Goal: Task Accomplishment & Management: Manage account settings

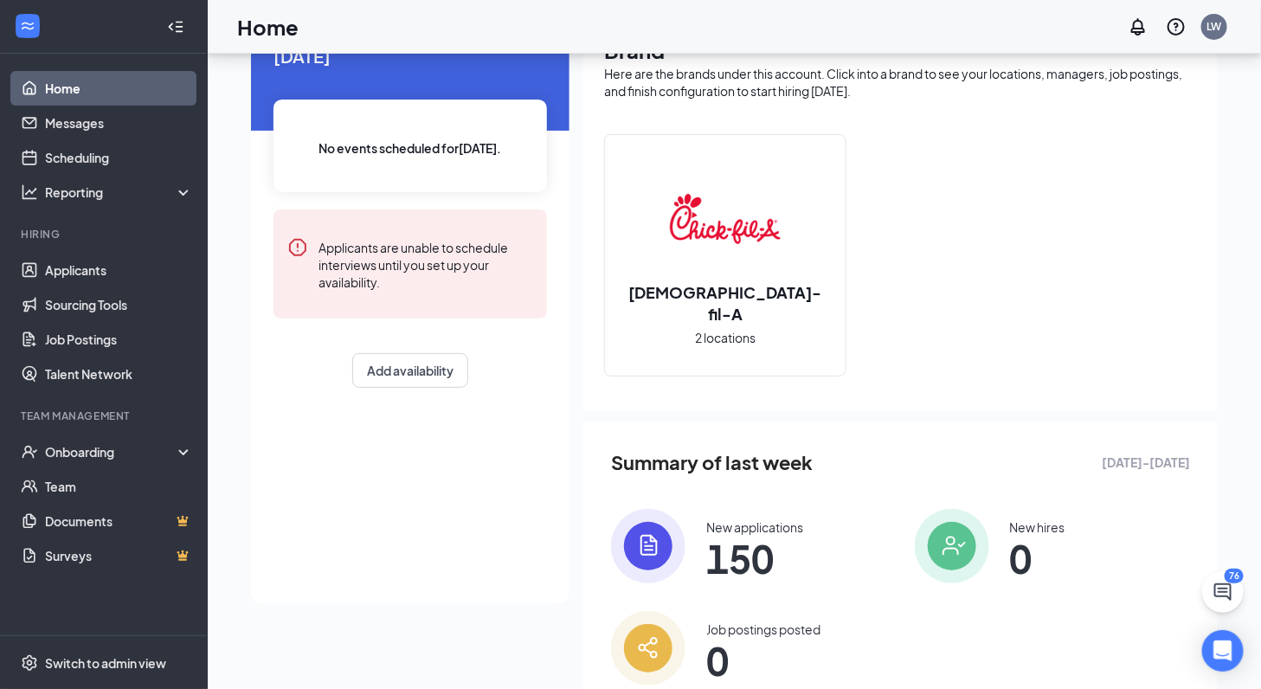
scroll to position [156, 0]
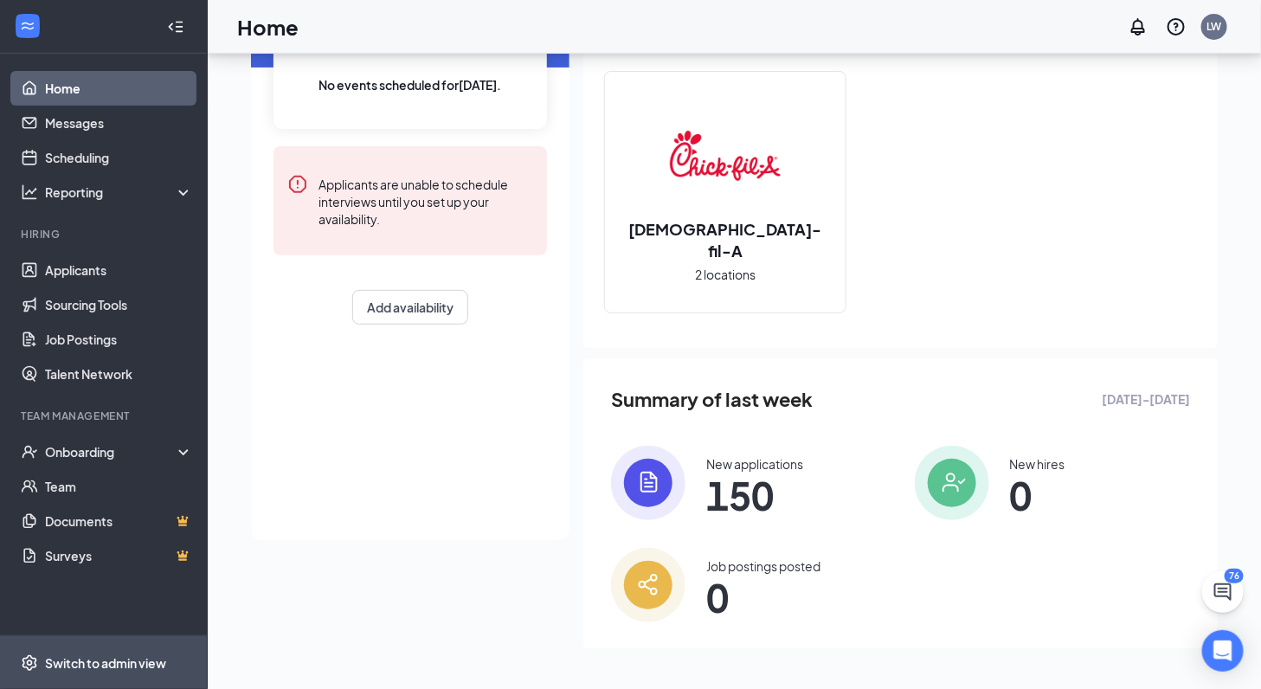
click at [80, 653] on span "Switch to admin view" at bounding box center [119, 662] width 148 height 53
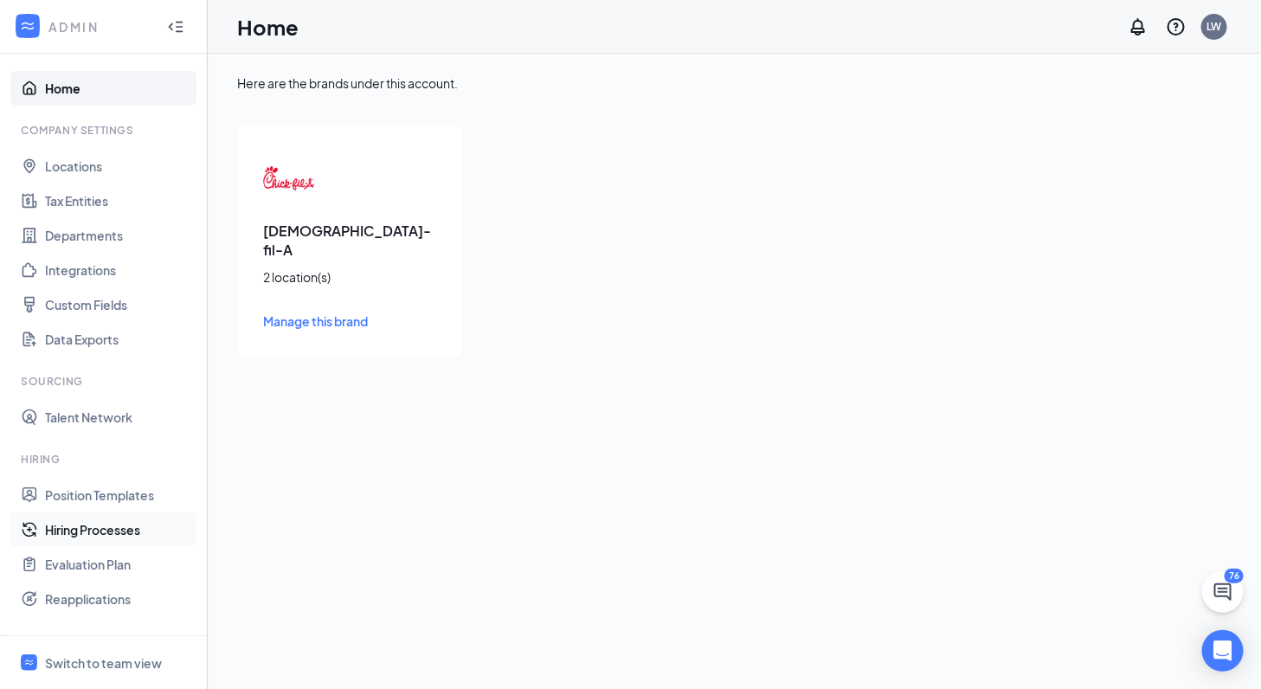
click at [105, 530] on link "Hiring Processes" at bounding box center [119, 529] width 148 height 35
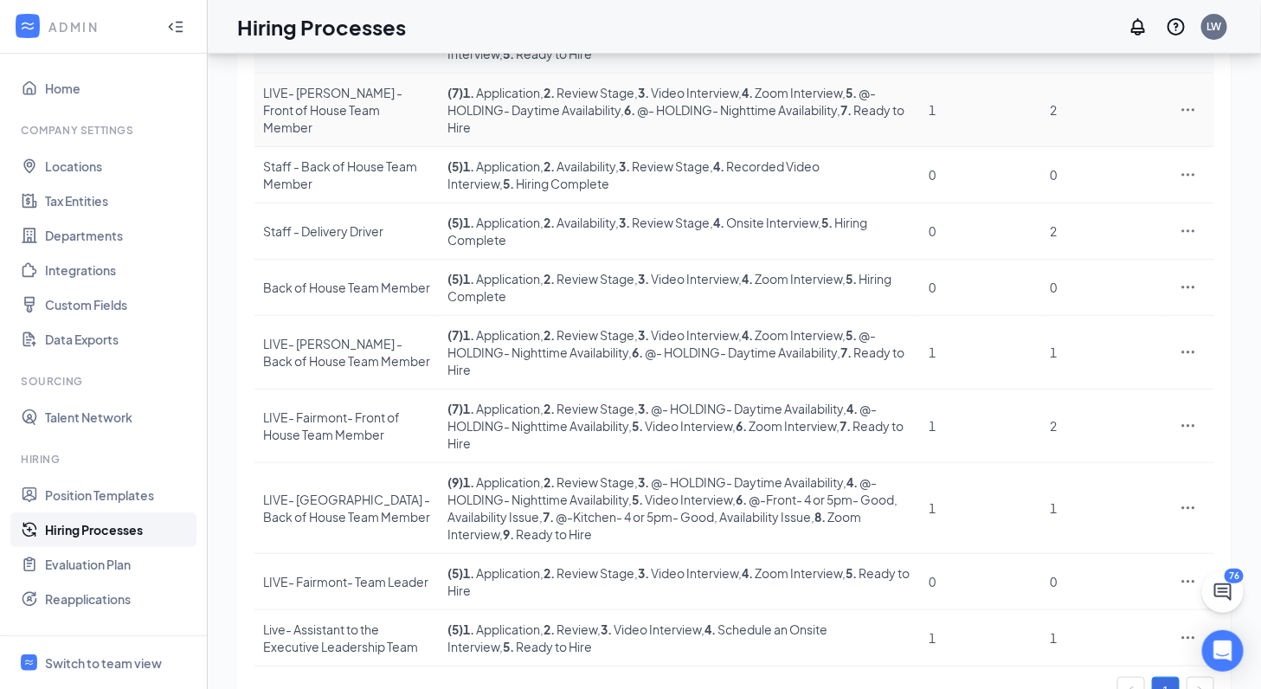
scroll to position [312, 0]
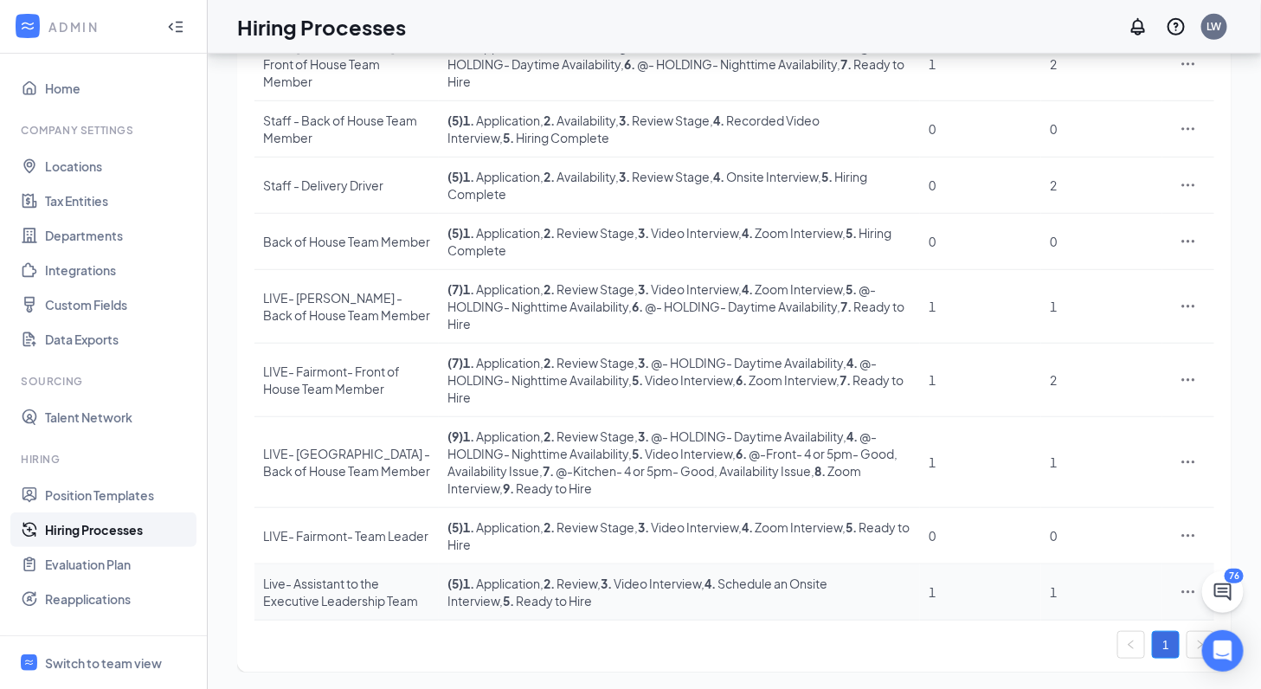
click at [352, 575] on div "Live- Assistant to the Executive Leadership Team" at bounding box center [346, 592] width 167 height 35
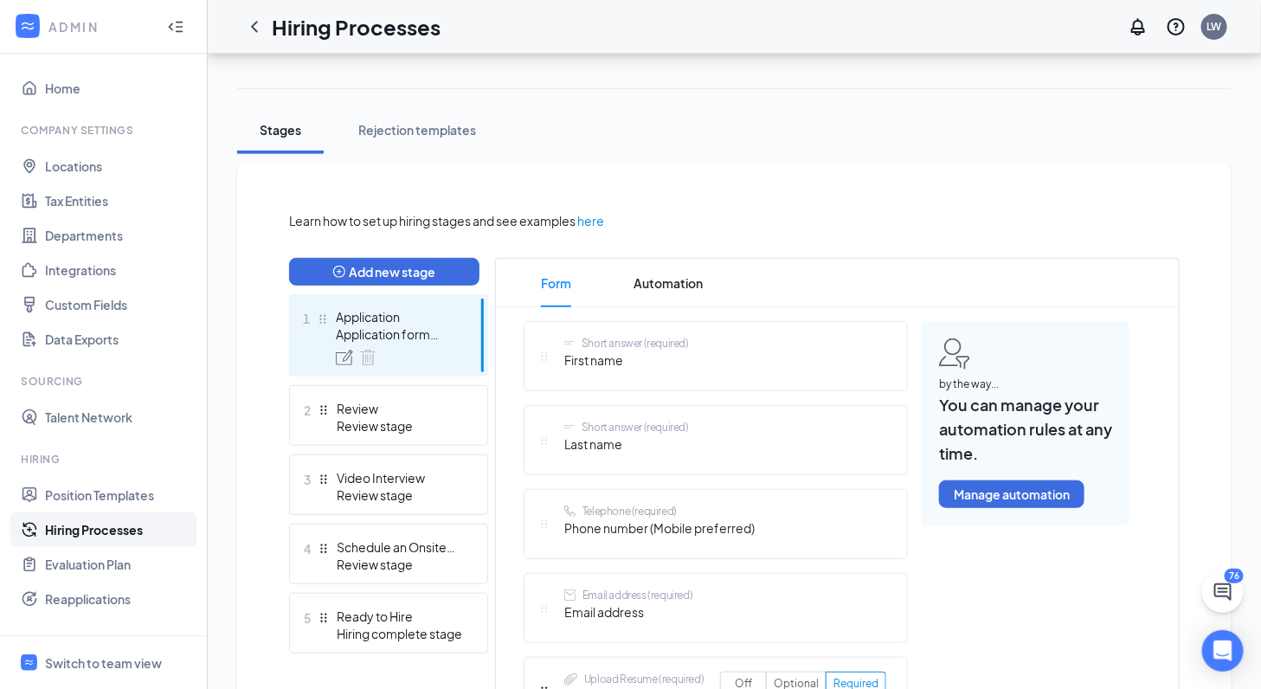
scroll to position [274, 0]
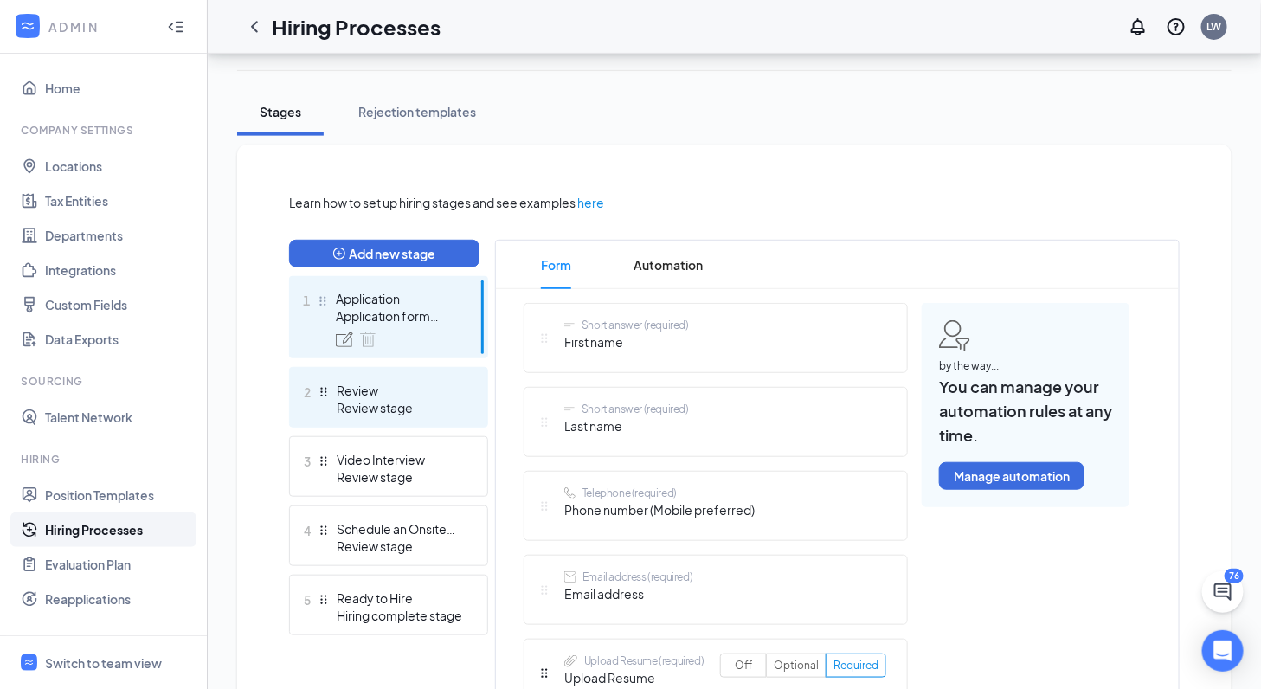
click at [402, 391] on div "Review" at bounding box center [400, 390] width 126 height 17
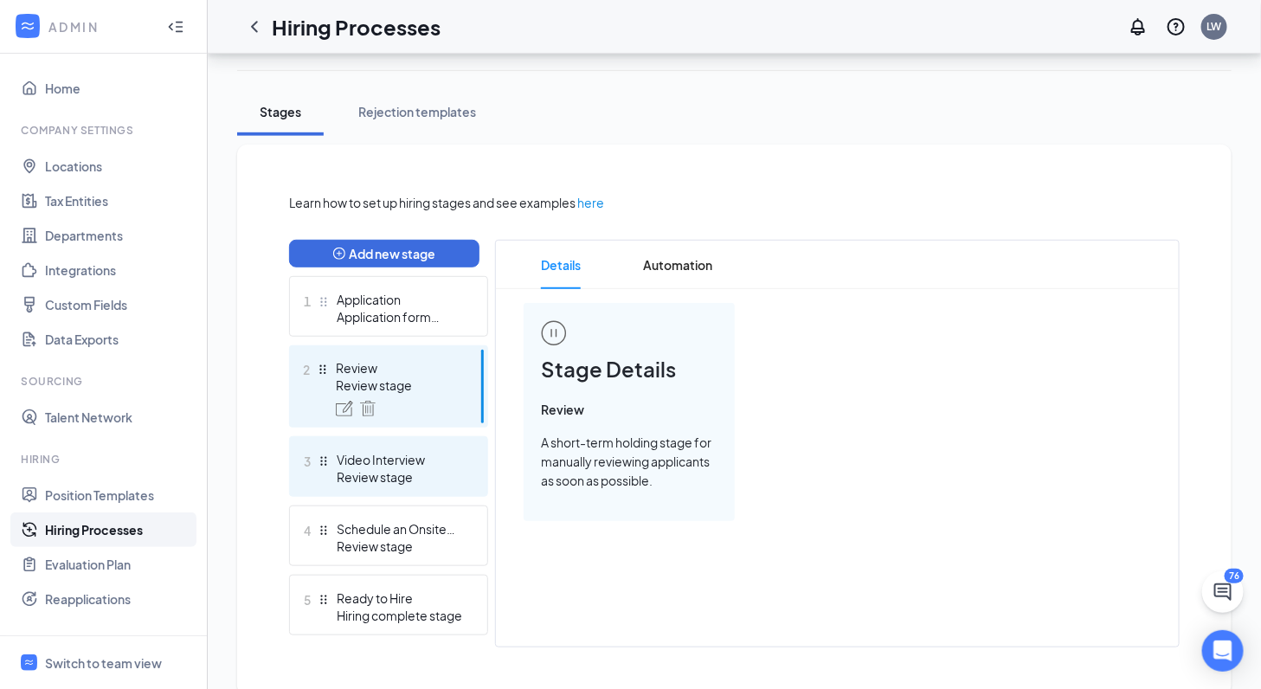
click at [410, 457] on div "Video Interview" at bounding box center [400, 459] width 126 height 17
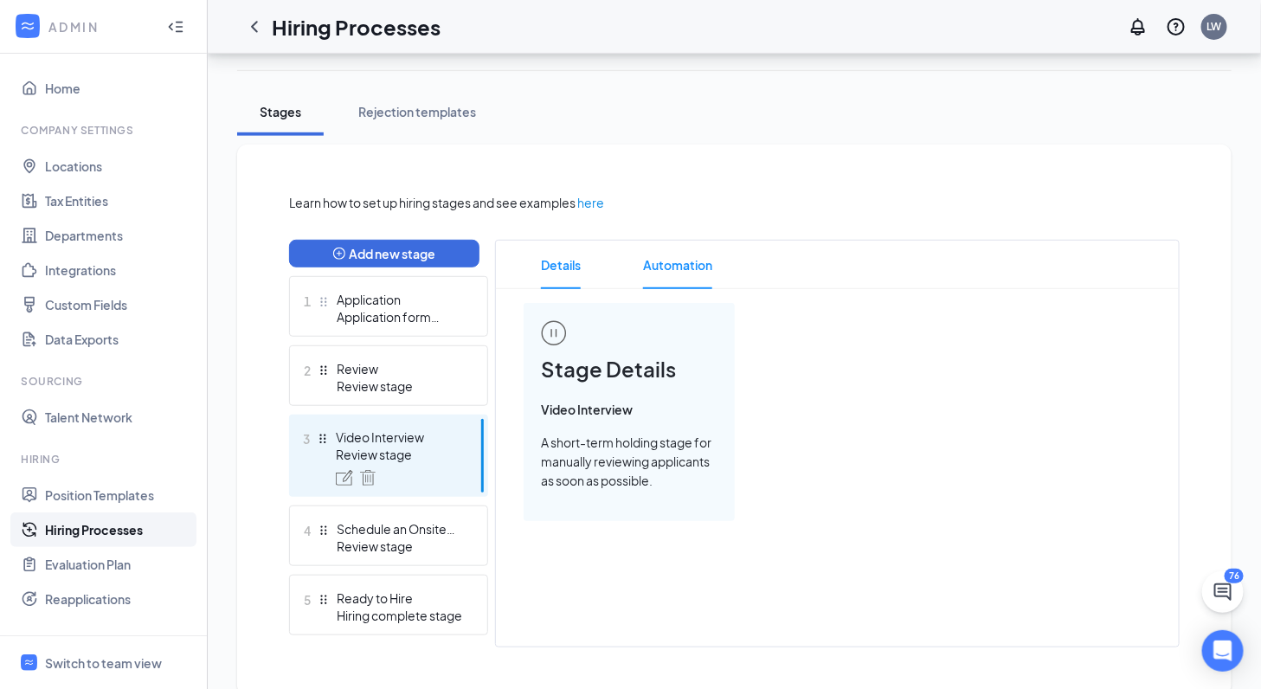
click at [672, 261] on span "Automation" at bounding box center [677, 265] width 69 height 48
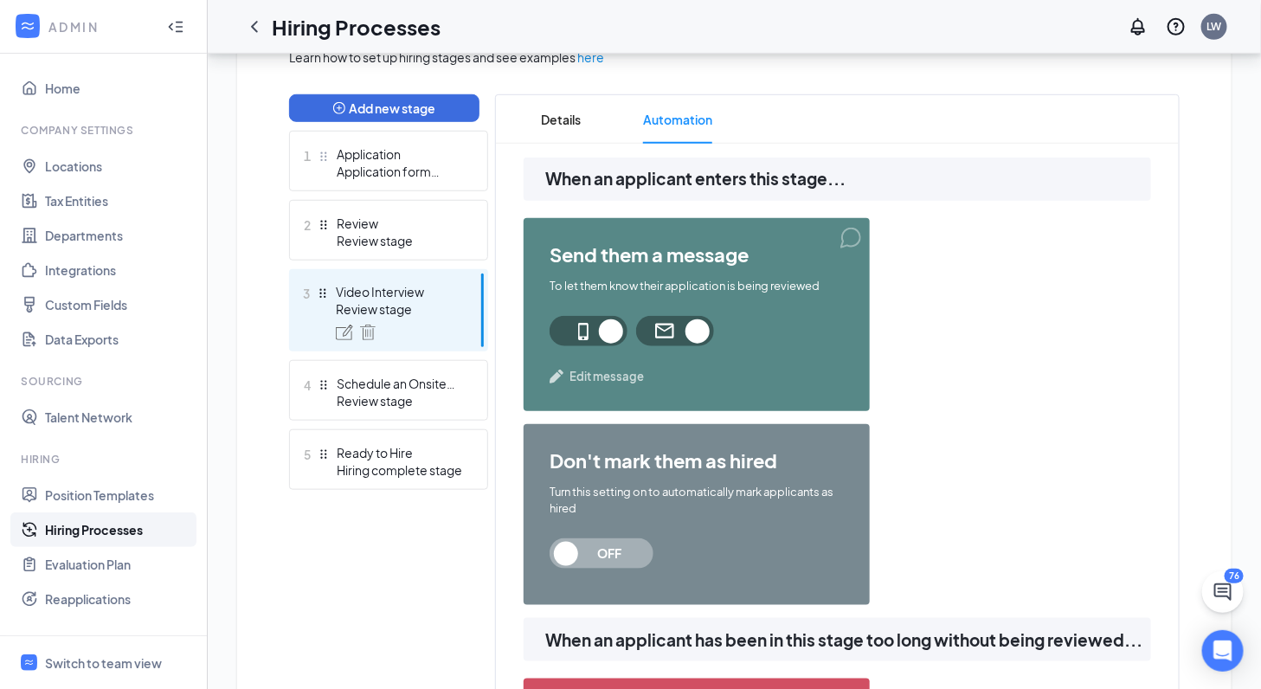
scroll to position [460, 0]
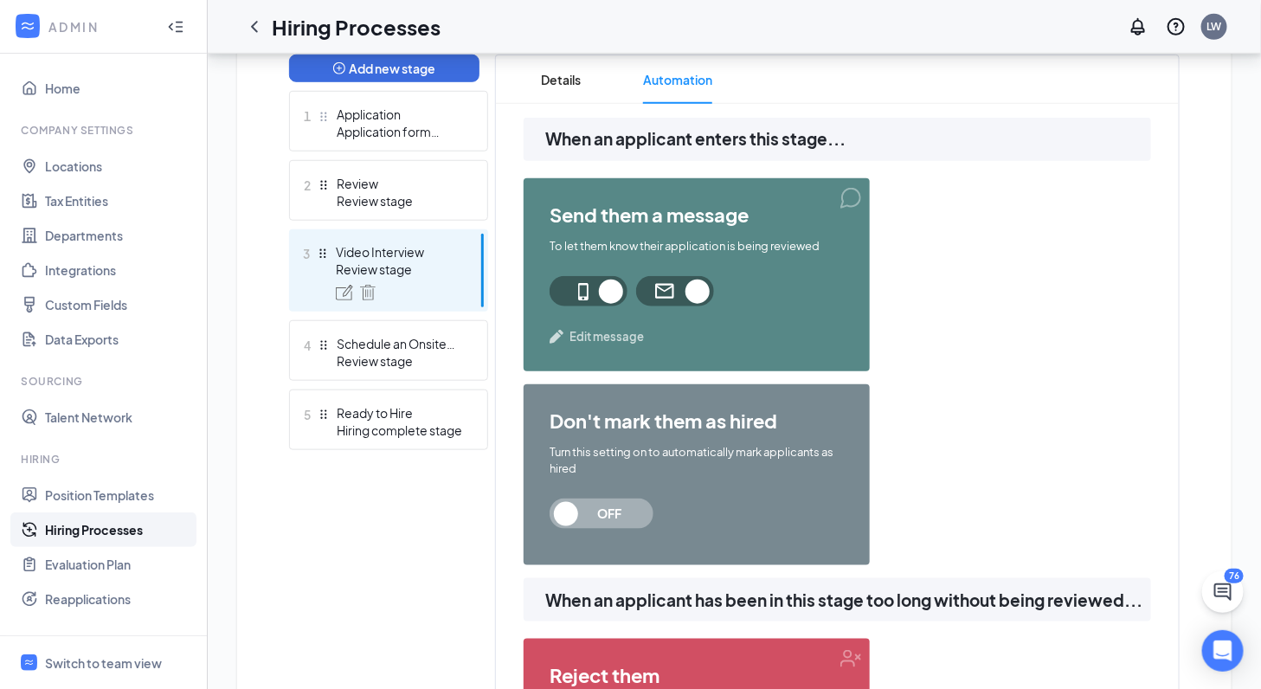
click at [629, 332] on span "Edit message" at bounding box center [606, 336] width 74 height 17
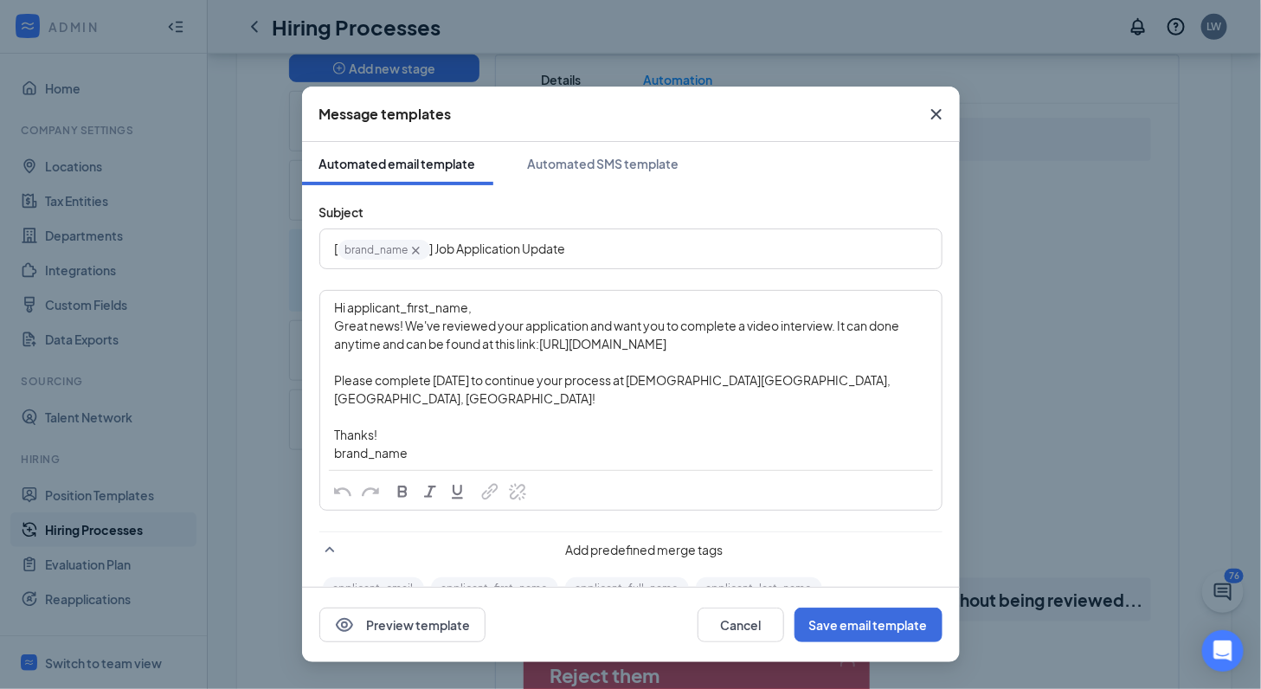
drag, startPoint x: 753, startPoint y: 342, endPoint x: 543, endPoint y: 339, distance: 209.4
click at [543, 339] on div "Great news! We've reviewed your application and want you to complete a video in…" at bounding box center [631, 335] width 592 height 36
copy span "[URL][DOMAIN_NAME]"
click at [937, 106] on icon "Cross" at bounding box center [936, 114] width 21 height 21
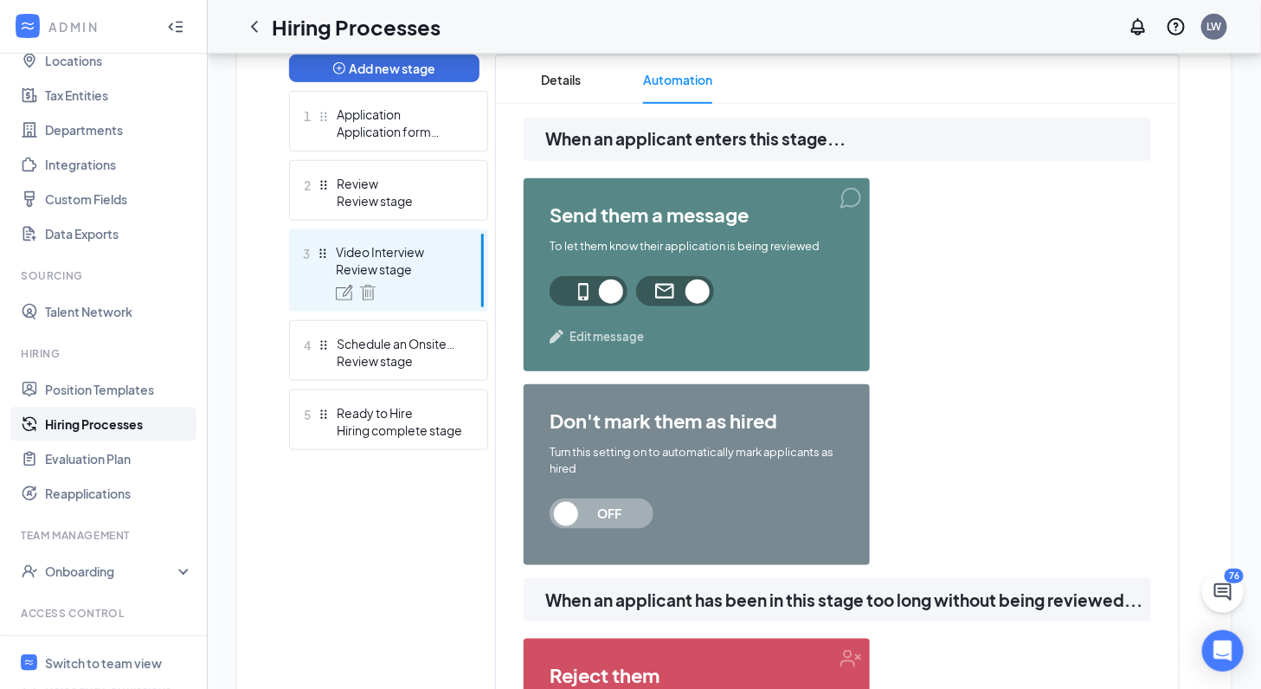
scroll to position [177, 0]
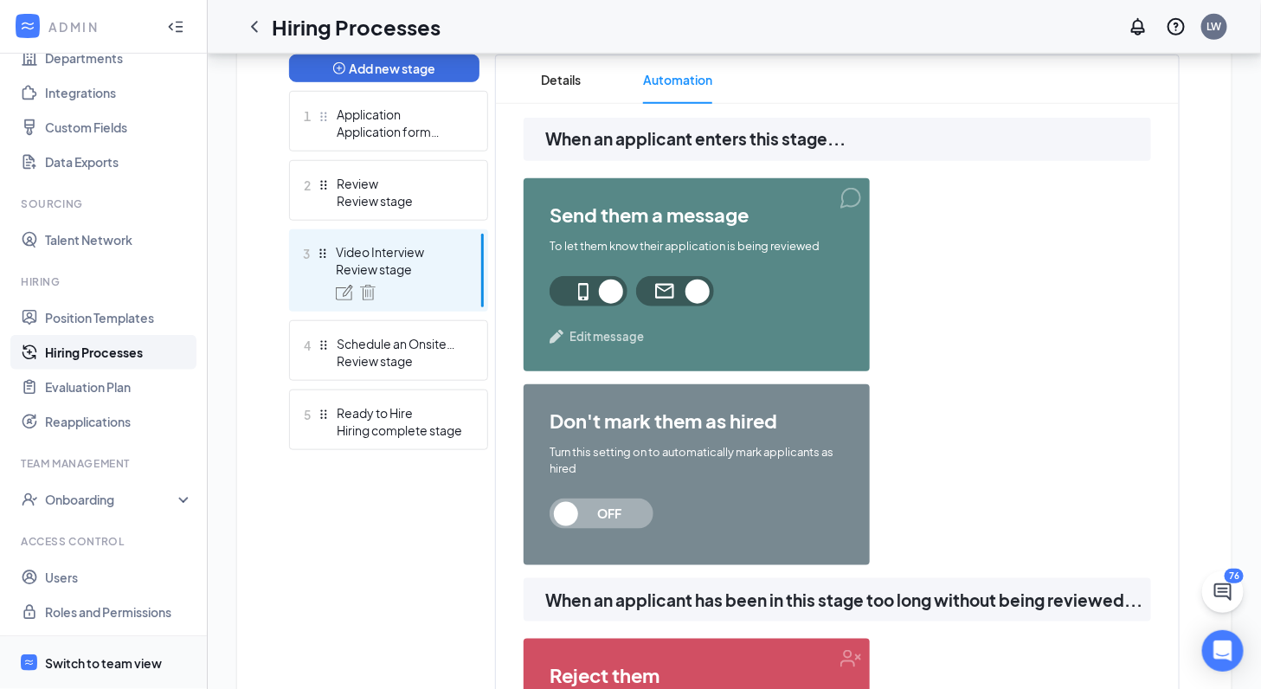
click at [99, 656] on div "Switch to team view" at bounding box center [103, 662] width 117 height 17
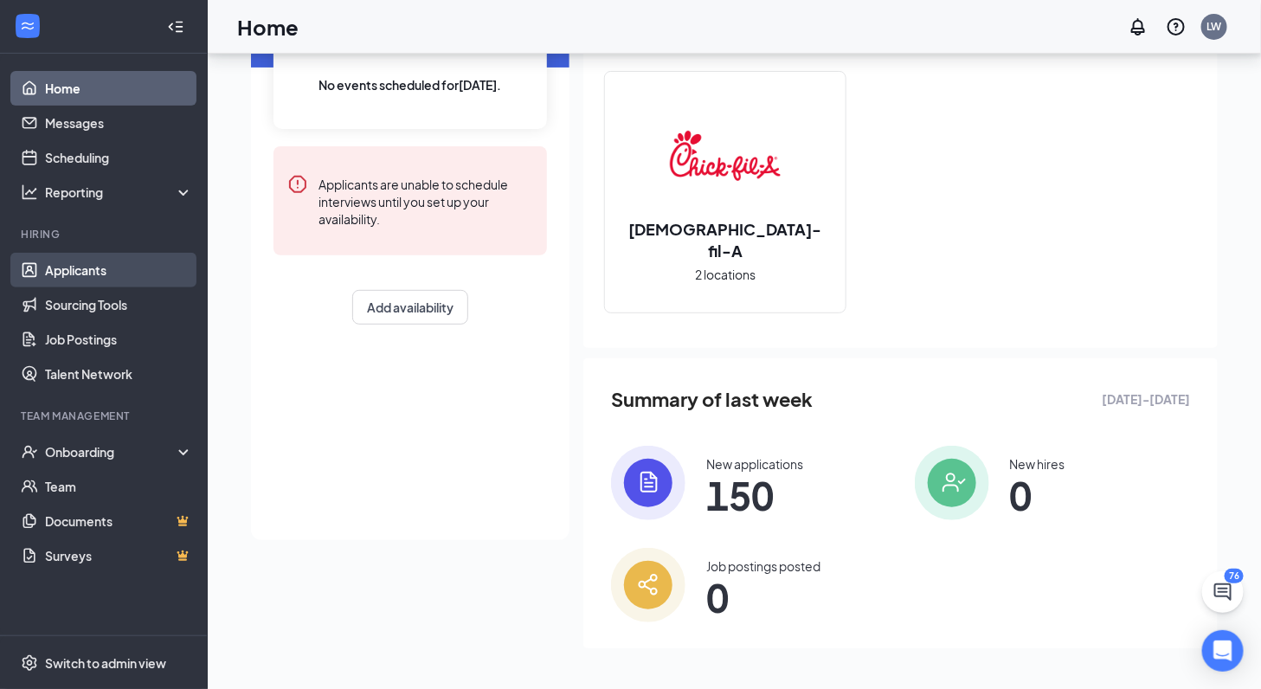
click at [88, 271] on link "Applicants" at bounding box center [119, 270] width 148 height 35
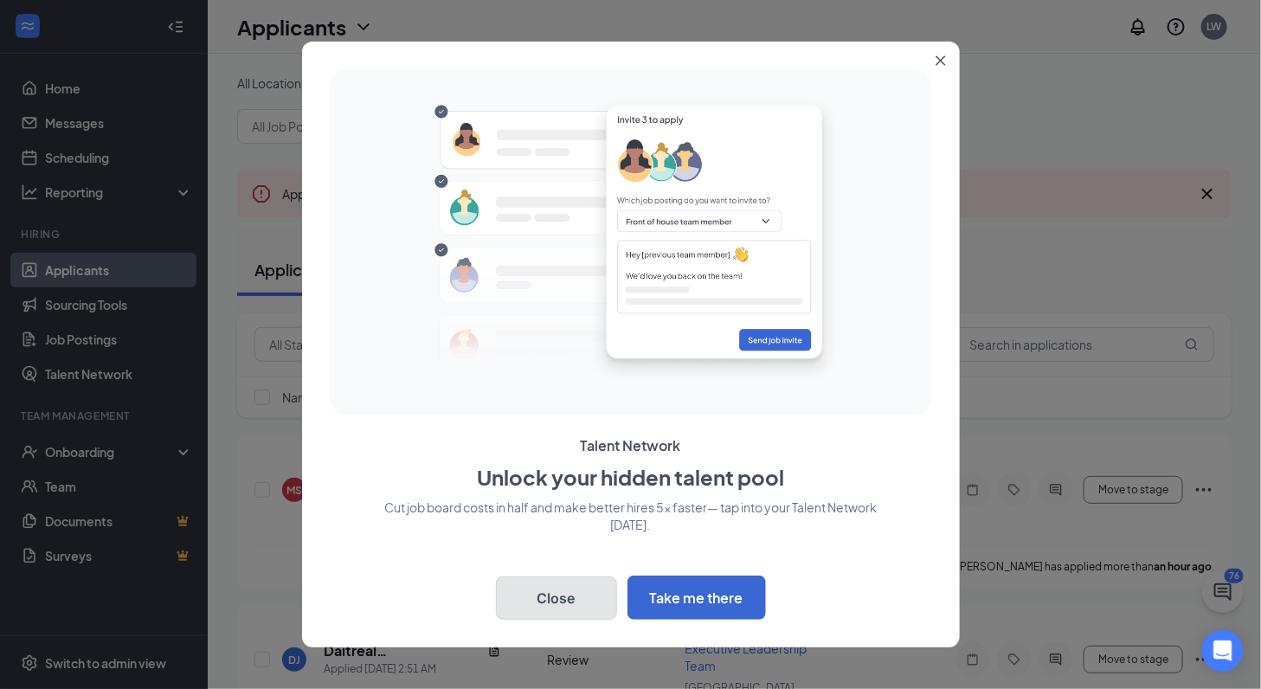
click at [567, 595] on button "Close" at bounding box center [556, 597] width 121 height 43
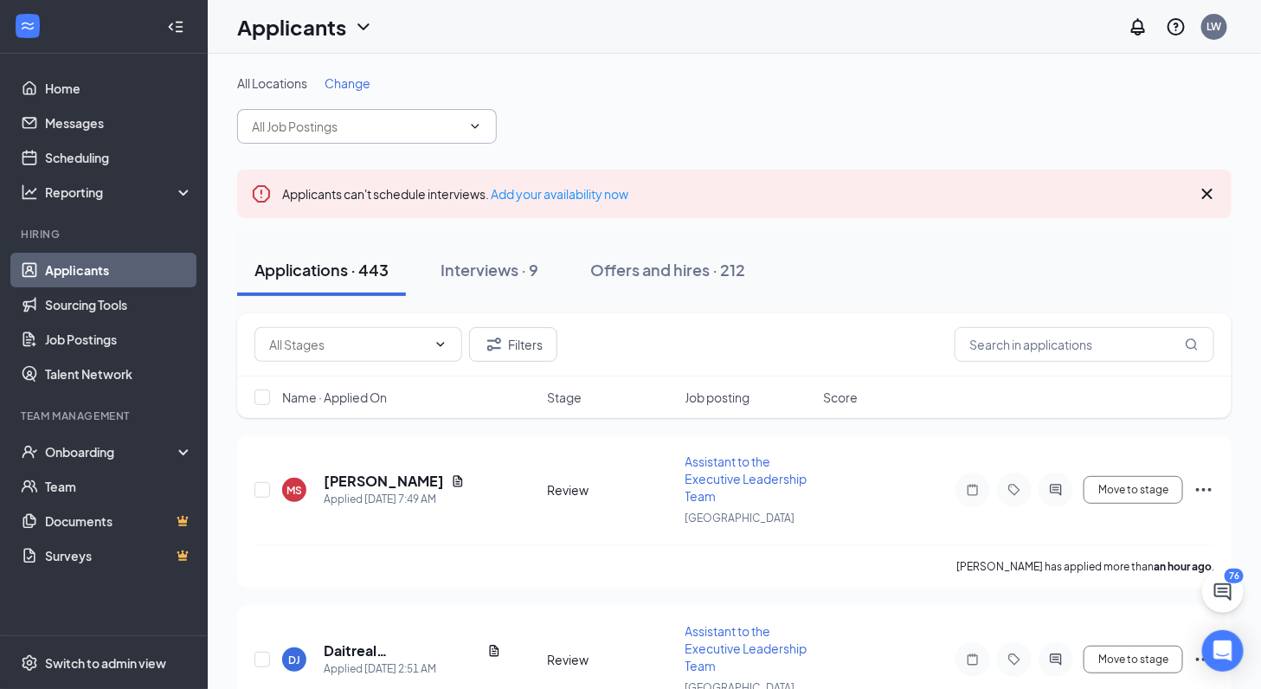
click at [408, 134] on input "text" at bounding box center [356, 126] width 209 height 19
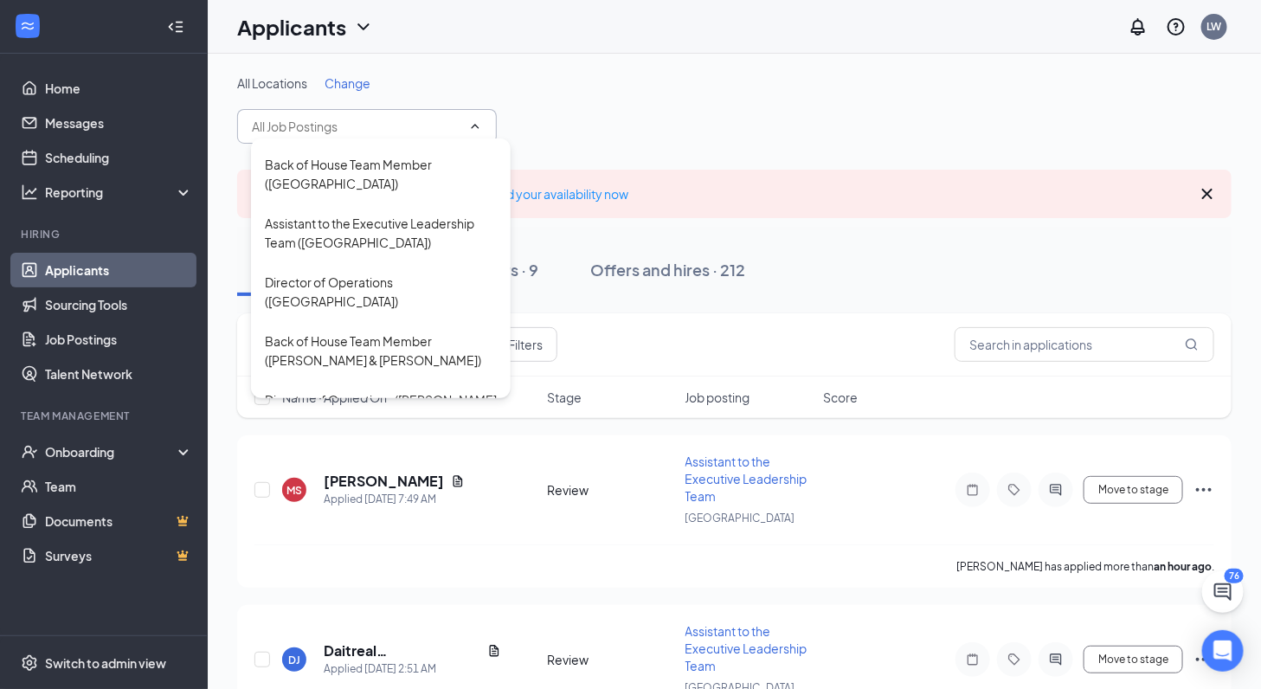
scroll to position [286, 0]
click at [357, 217] on div "Assistant to the Executive Leadership Team ([GEOGRAPHIC_DATA])" at bounding box center [381, 236] width 232 height 38
type input "Assistant to the Executive Leadership Team ([GEOGRAPHIC_DATA])"
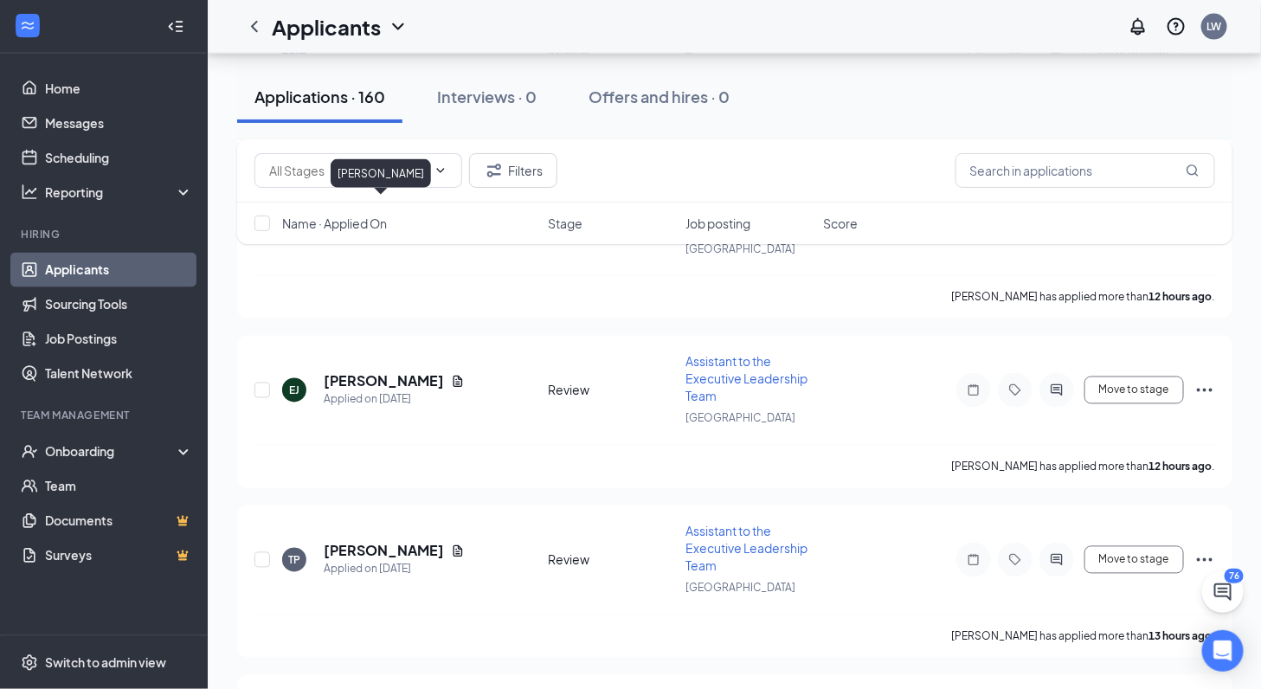
scroll to position [997, 0]
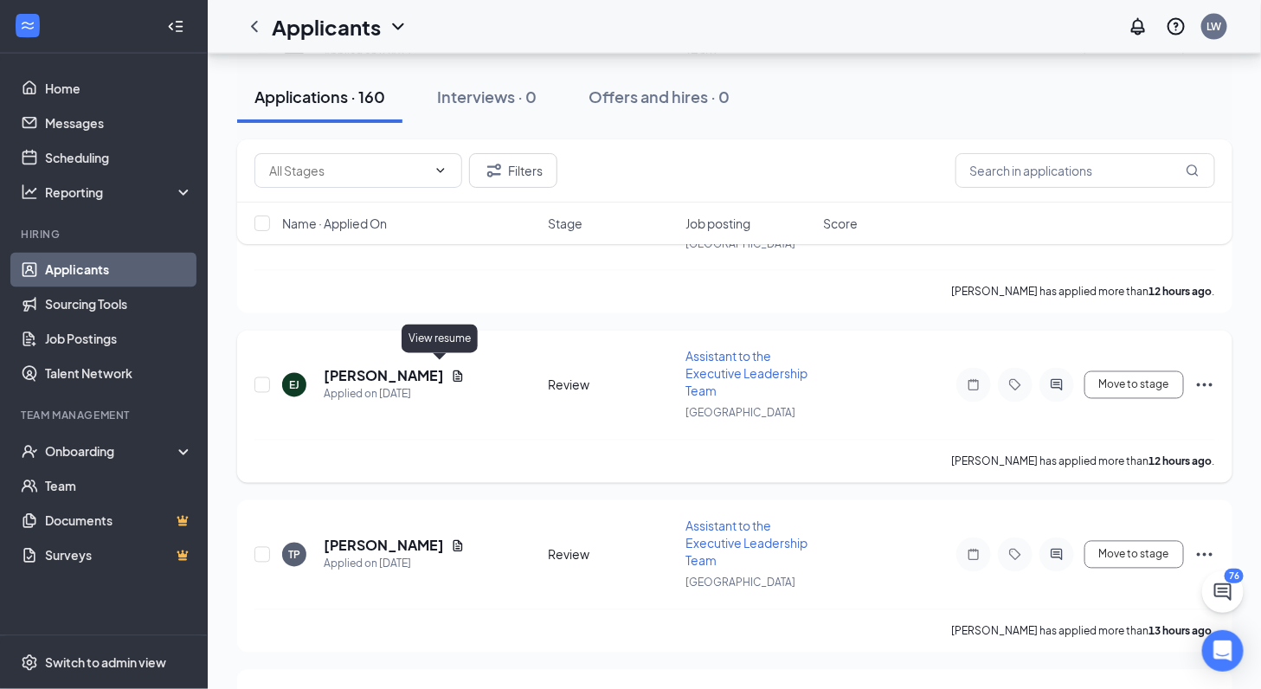
click at [451, 370] on icon "Document" at bounding box center [458, 377] width 14 height 14
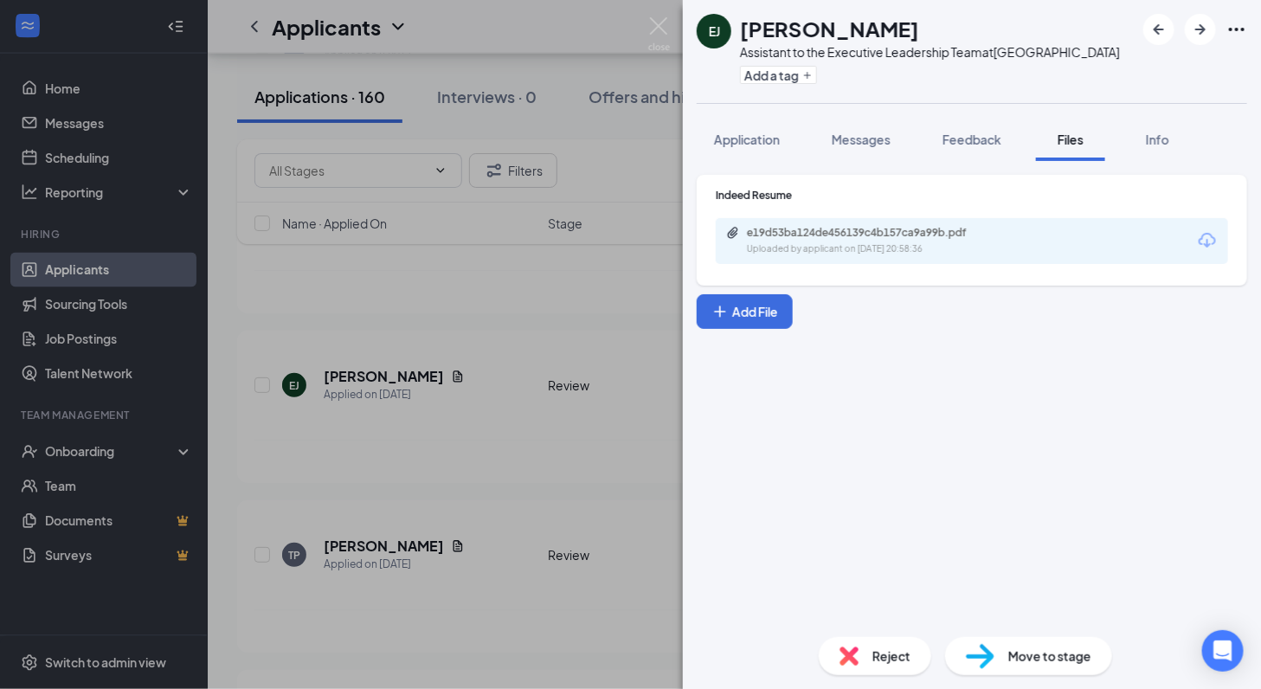
click at [1082, 235] on div "e19d53ba124de456139c4b157ca9a99b.pdf Uploaded by applicant on [DATE] 20:58:36" at bounding box center [972, 241] width 512 height 46
click at [602, 312] on div "[PERSON_NAME] Assistant to the Executive Leadership Team at [GEOGRAPHIC_DATA] A…" at bounding box center [630, 344] width 1261 height 689
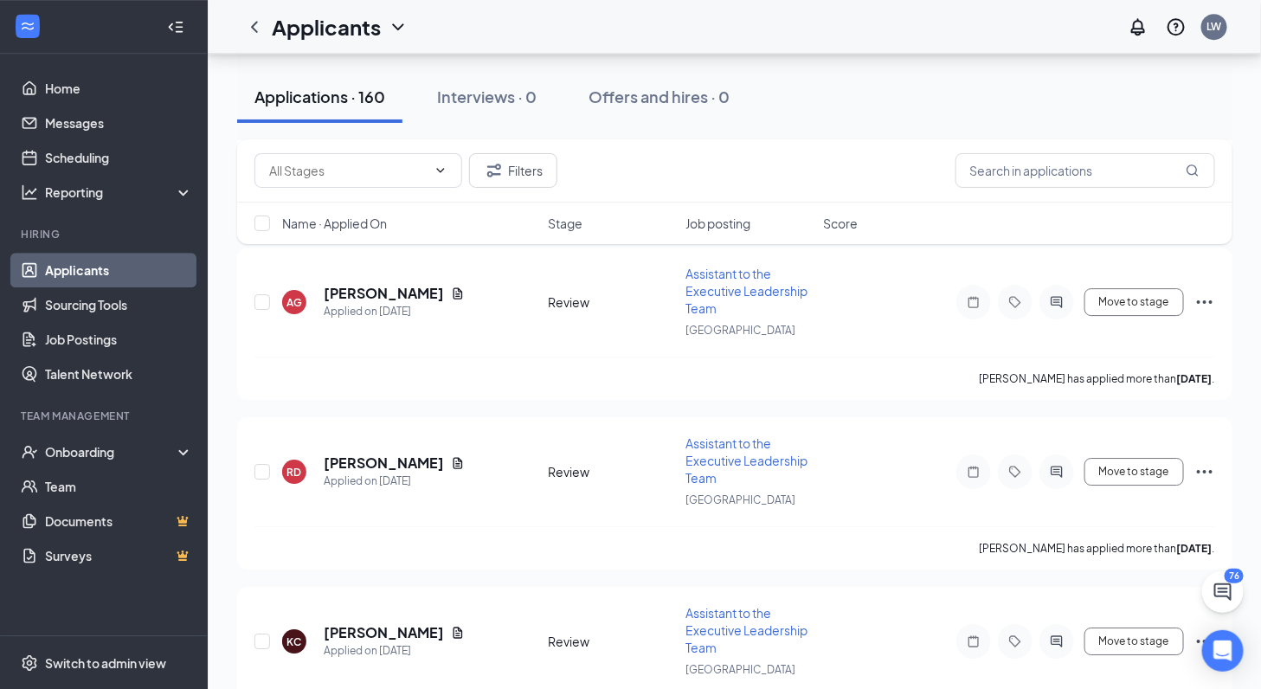
scroll to position [22107, 0]
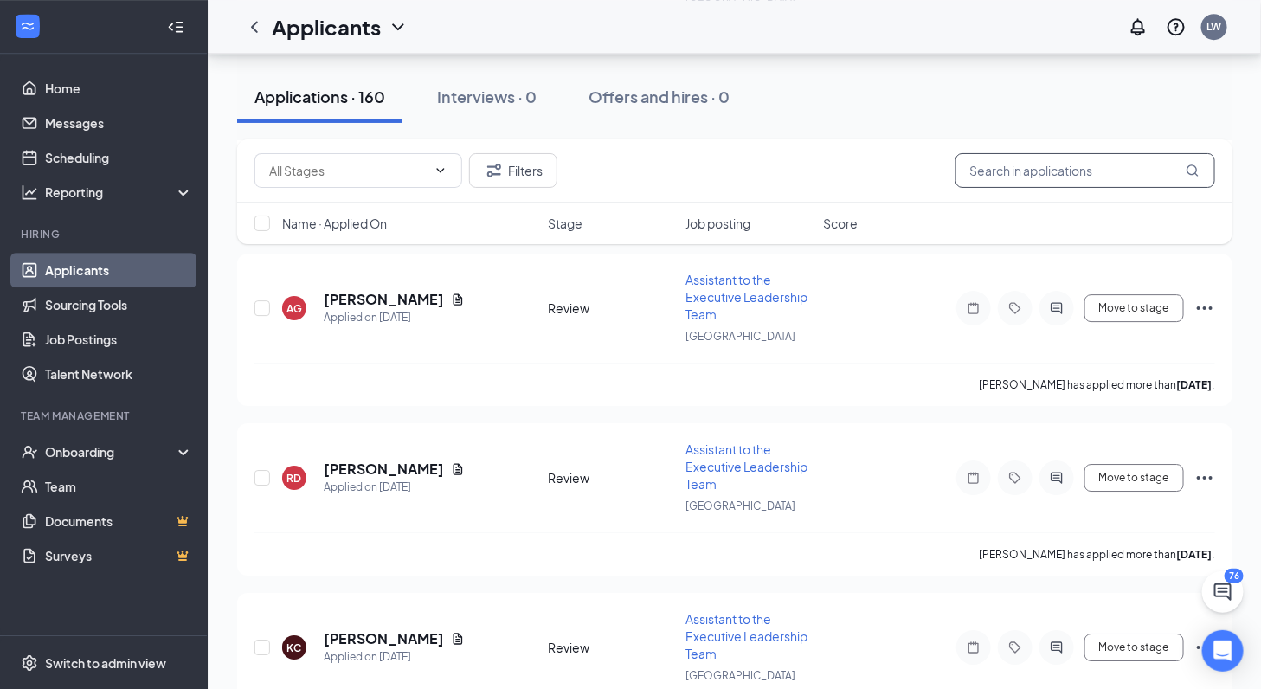
click at [1029, 174] on input "text" at bounding box center [1085, 170] width 260 height 35
type input "[PERSON_NAME]"
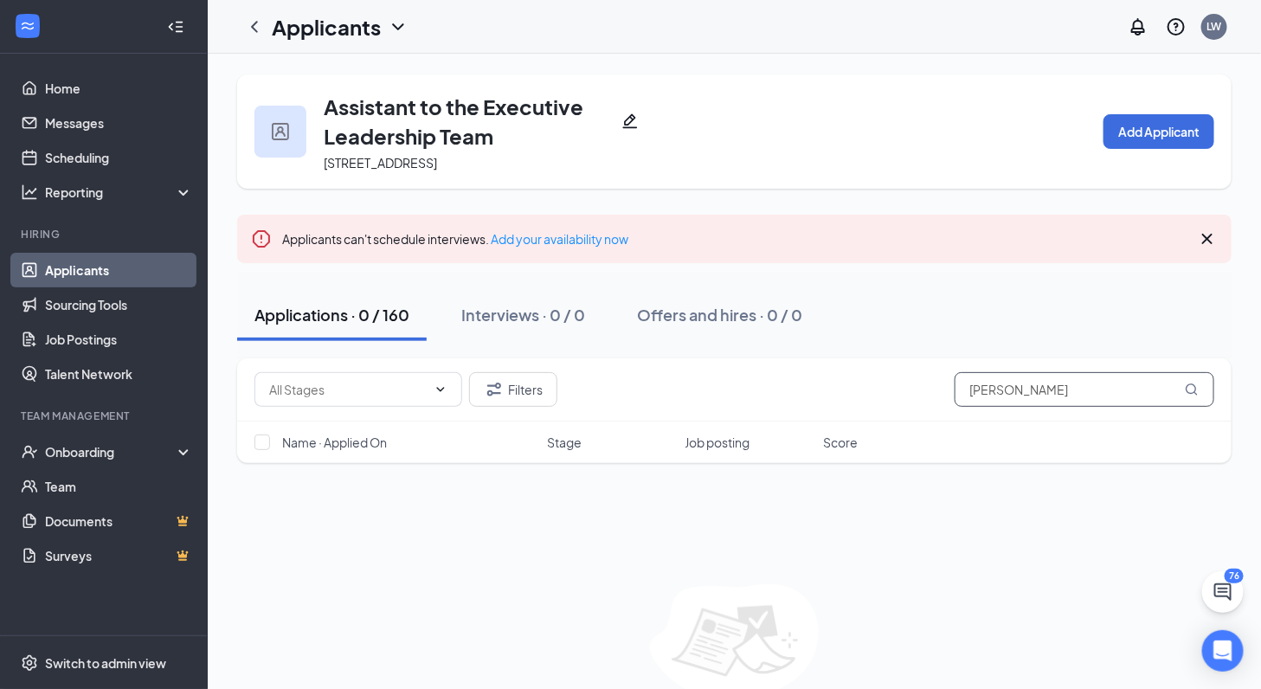
drag, startPoint x: 1018, startPoint y: 383, endPoint x: 910, endPoint y: 372, distance: 107.9
click at [910, 376] on div "Filters [PERSON_NAME]" at bounding box center [734, 389] width 960 height 35
type input "[PERSON_NAME]"
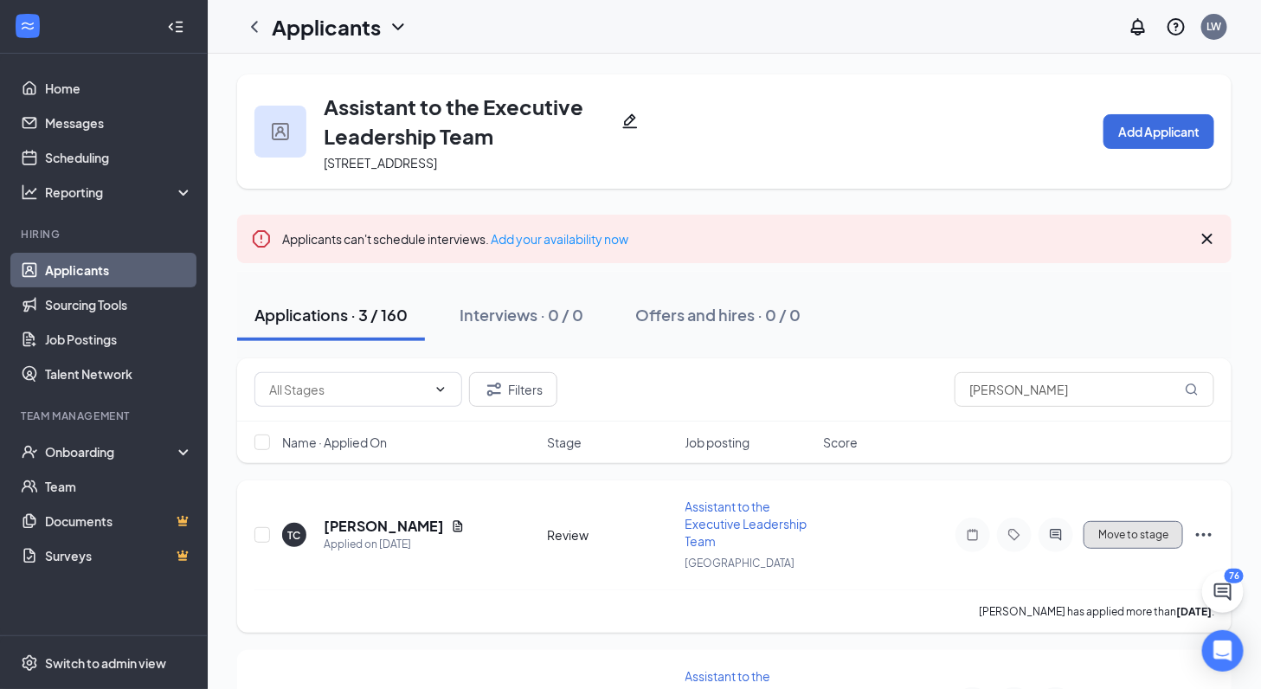
click at [1110, 528] on button "Move to stage" at bounding box center [1133, 535] width 100 height 28
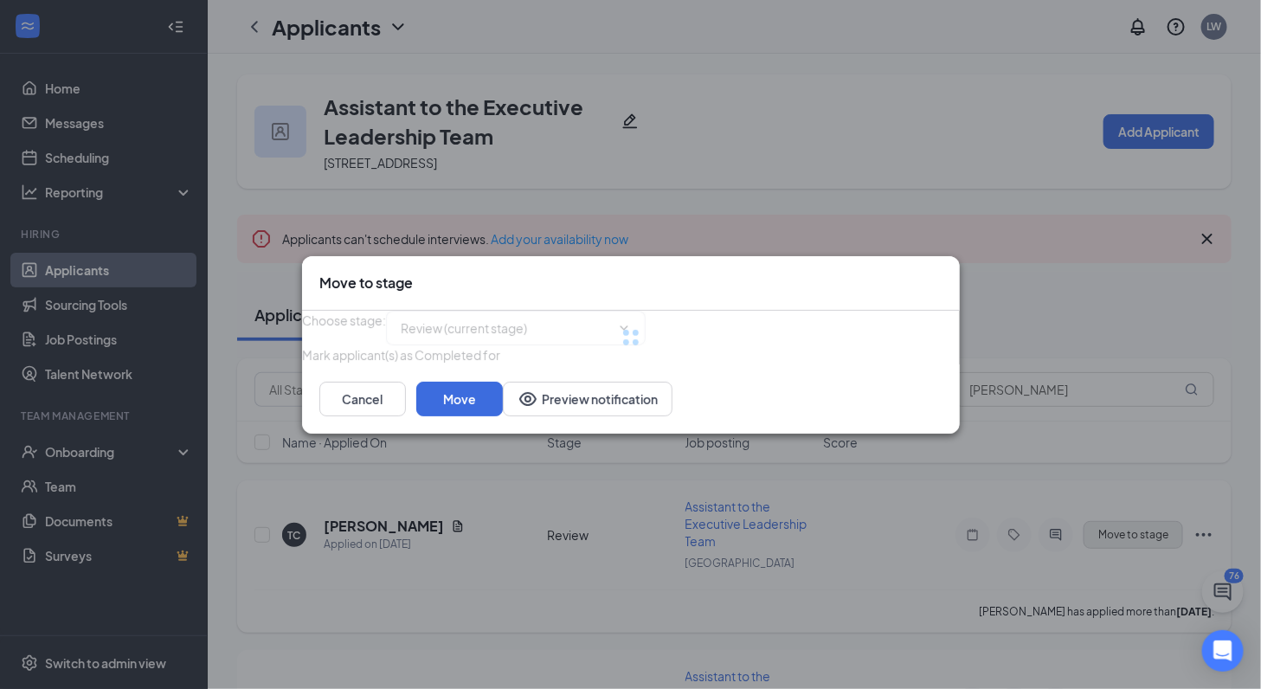
type input "Video Interview (next stage)"
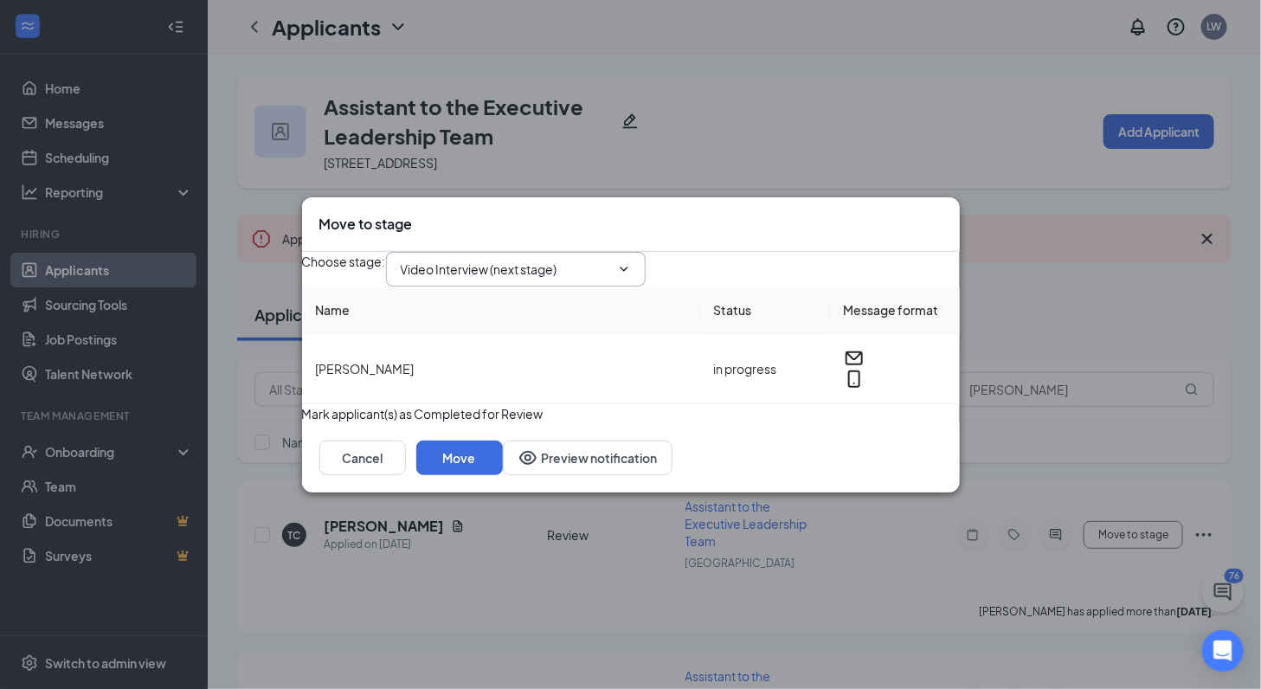
click at [585, 260] on input "Video Interview (next stage)" at bounding box center [505, 269] width 209 height 19
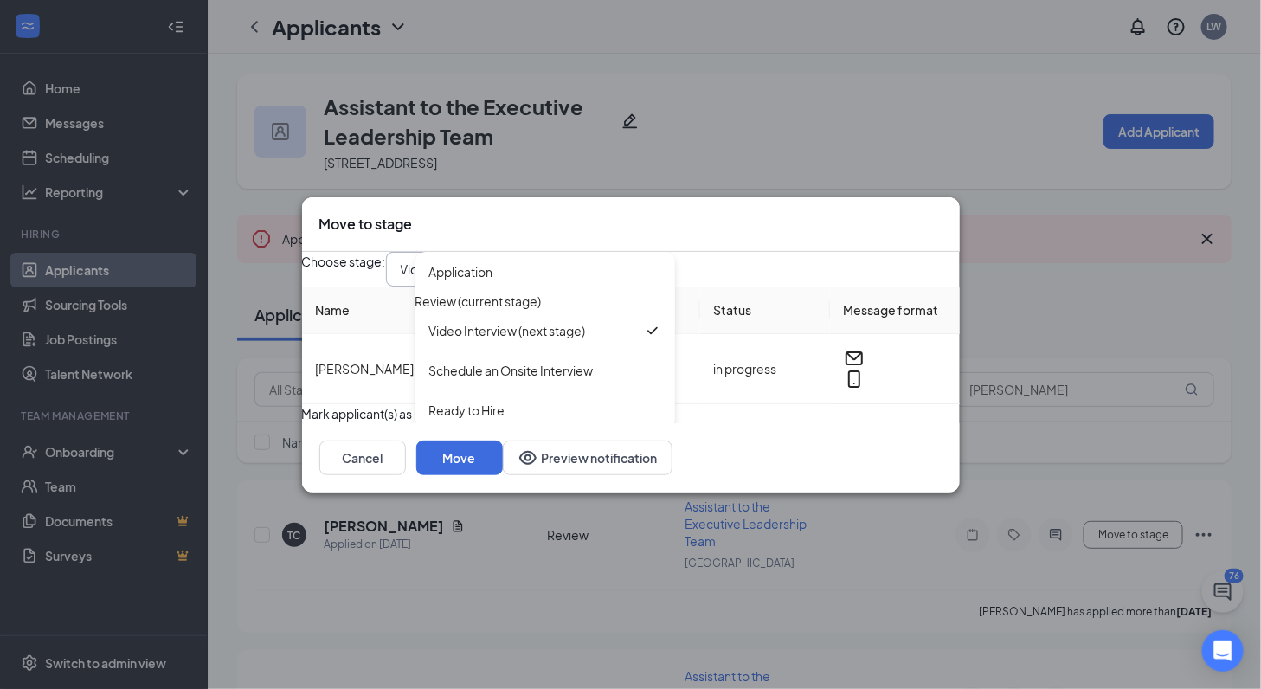
click at [743, 252] on div "Choose stage : Video Interview (next stage) Application Review (current stage) …" at bounding box center [631, 269] width 658 height 35
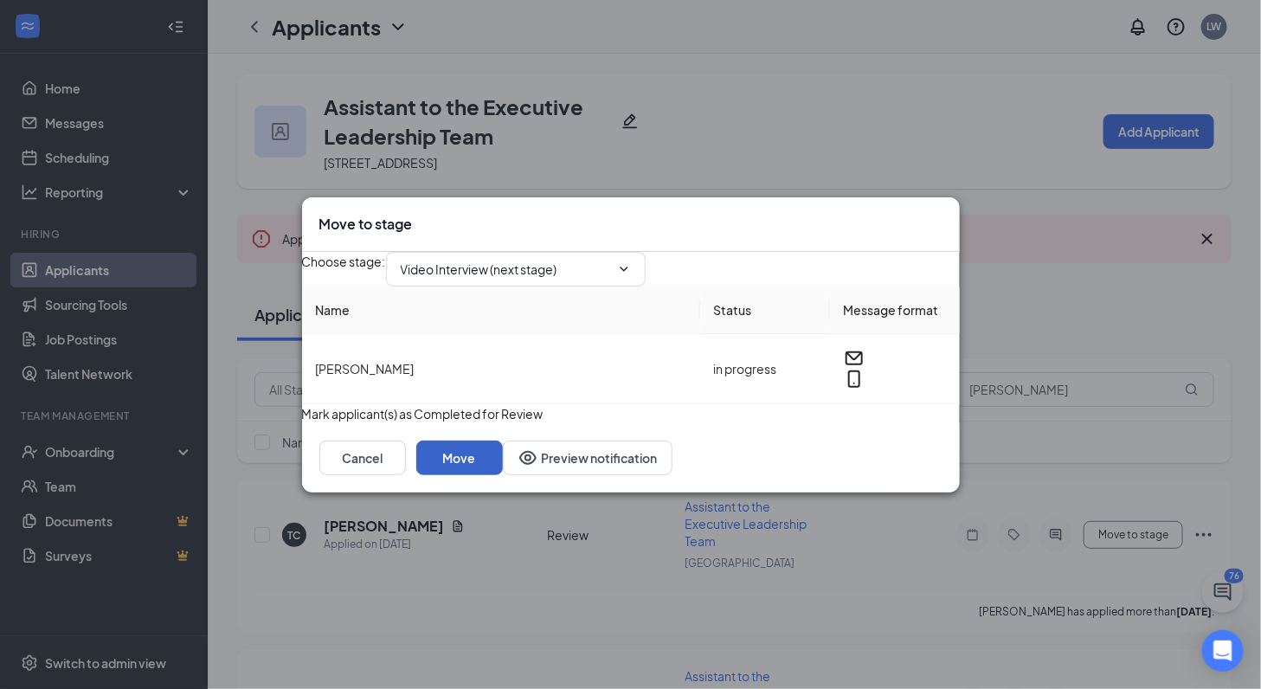
click at [503, 475] on button "Move" at bounding box center [459, 457] width 87 height 35
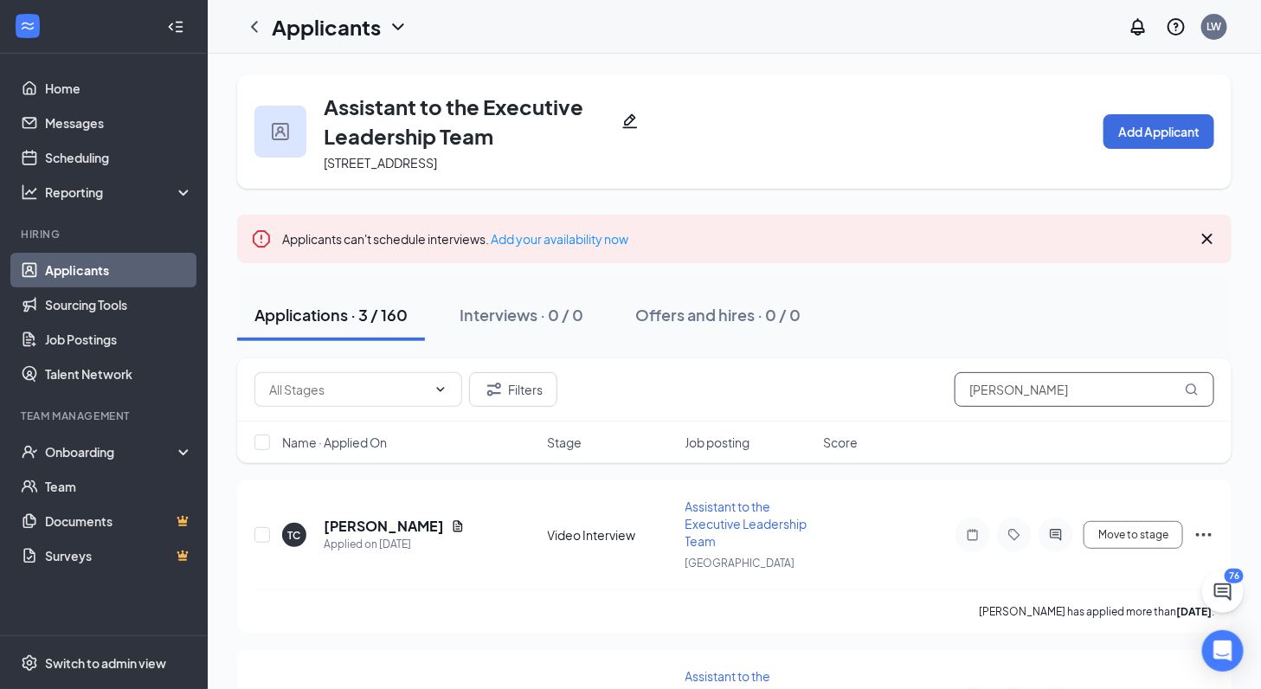
drag, startPoint x: 1017, startPoint y: 382, endPoint x: 870, endPoint y: 359, distance: 148.8
click at [870, 363] on div "Filters [PERSON_NAME]" at bounding box center [734, 389] width 994 height 63
type input "t"
click at [370, 323] on div "Applications · 3 / 160" at bounding box center [330, 315] width 153 height 22
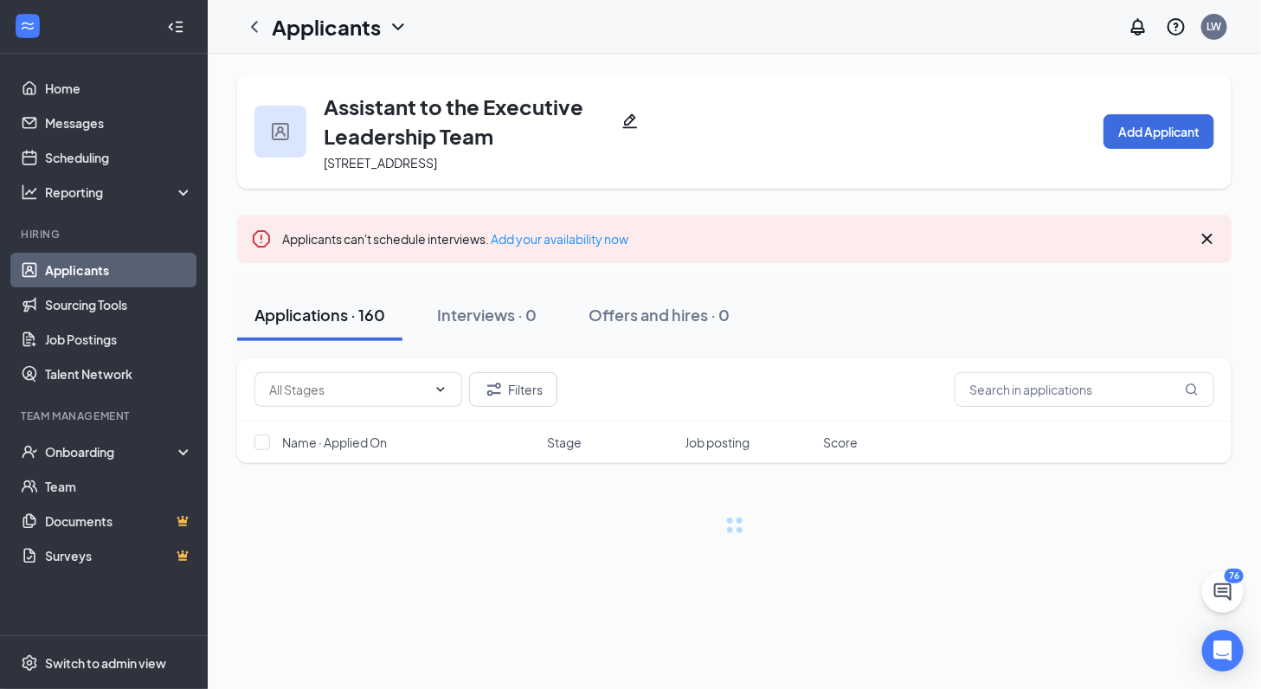
click at [252, 33] on icon "ChevronLeft" at bounding box center [254, 26] width 21 height 21
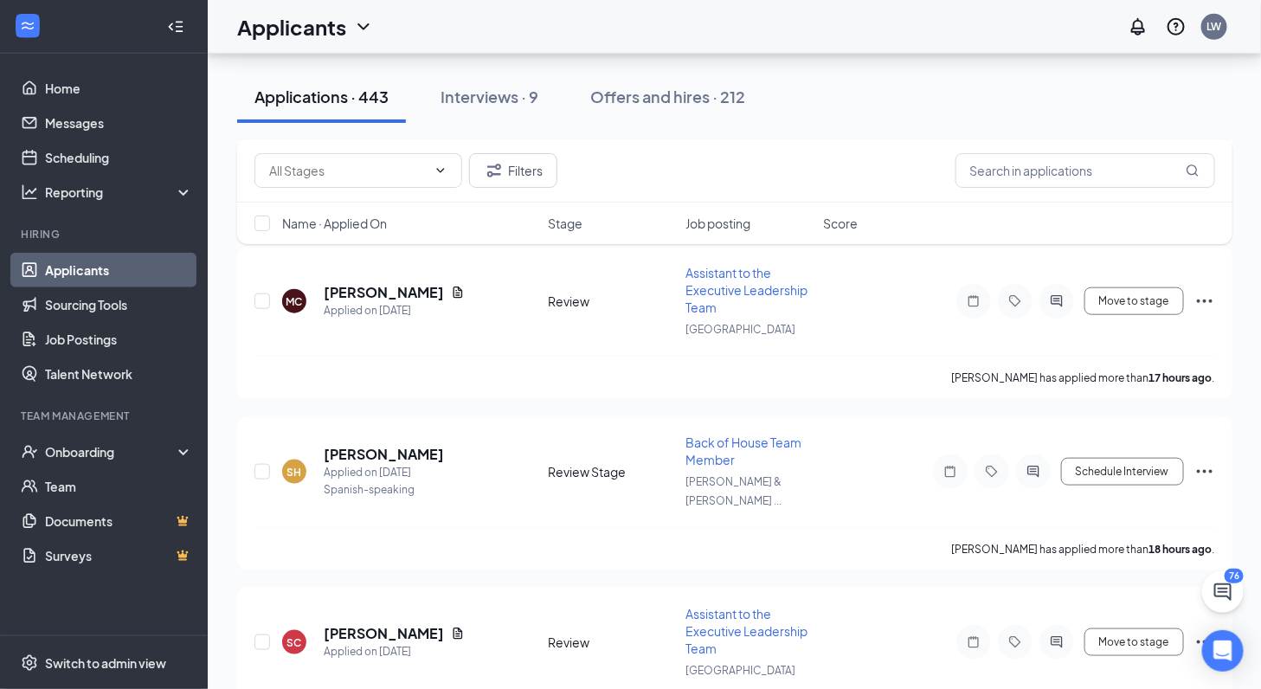
scroll to position [3028, 0]
